Goal: Transaction & Acquisition: Purchase product/service

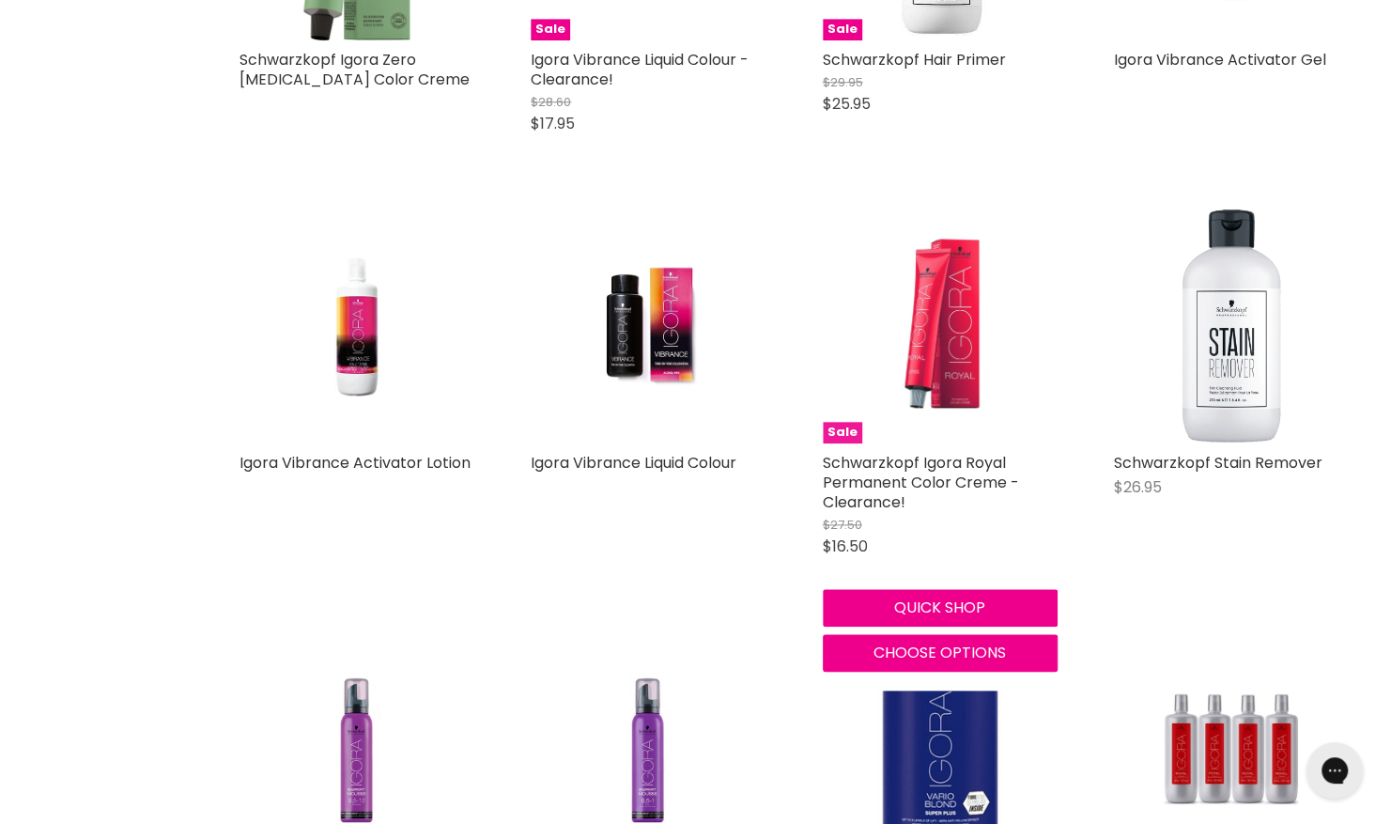
click at [922, 363] on img "Main content" at bounding box center [940, 325] width 156 height 235
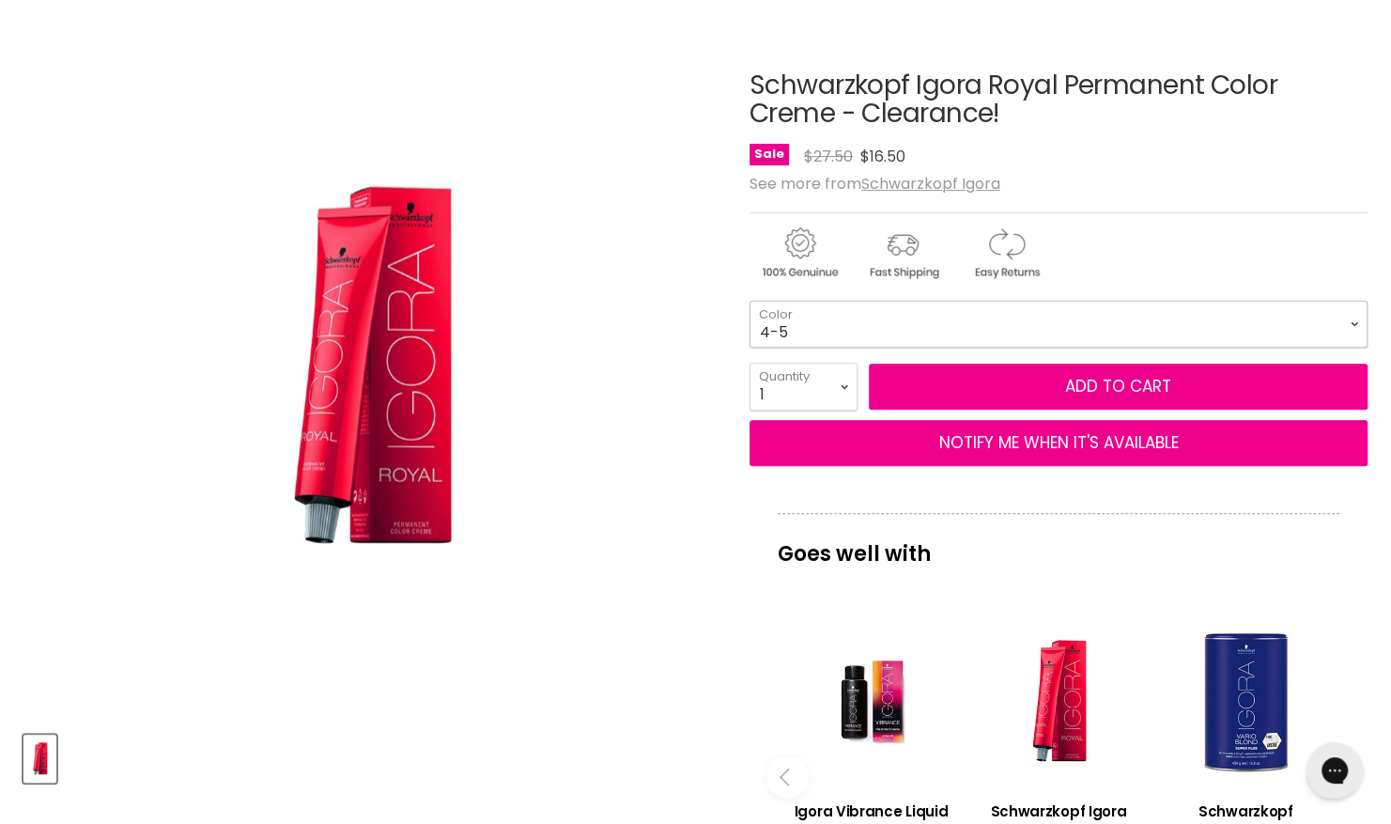
click at [1354, 323] on select "4-5 4-65 5-26 5-5 5-68 6-28 7-17 8-29 9-65 12-4 4-05 Absolutes Age Blend 4-50 A…" at bounding box center [1058, 324] width 618 height 47
